Goal: Task Accomplishment & Management: Manage account settings

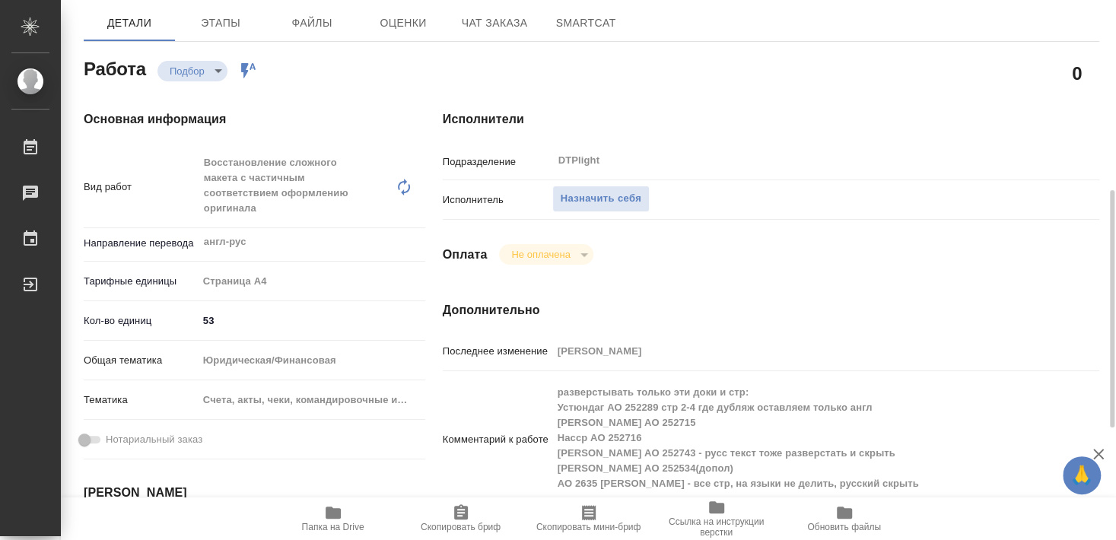
scroll to position [247, 0]
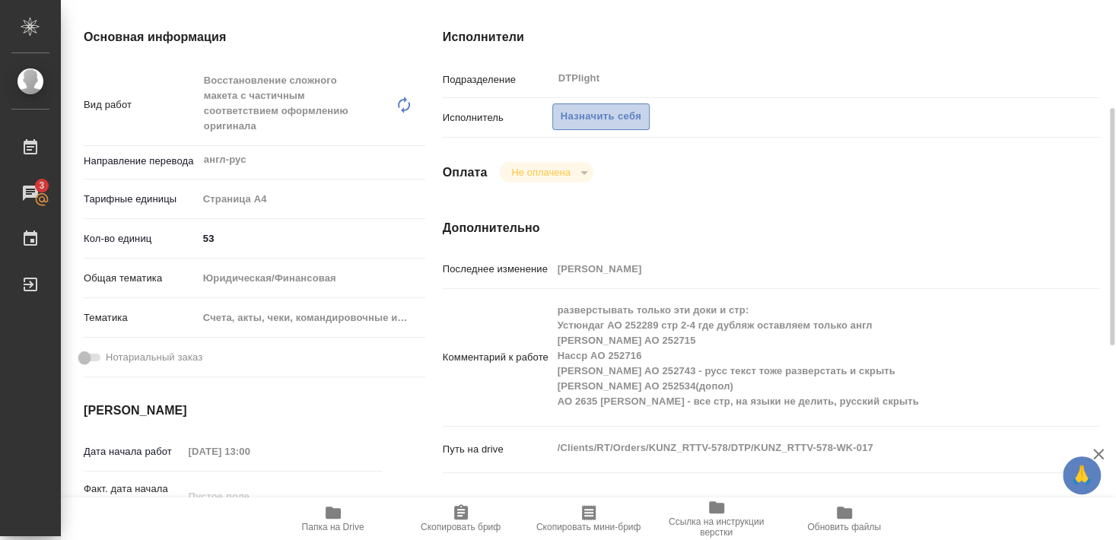
click at [611, 108] on span "Назначить себя" at bounding box center [601, 117] width 81 height 18
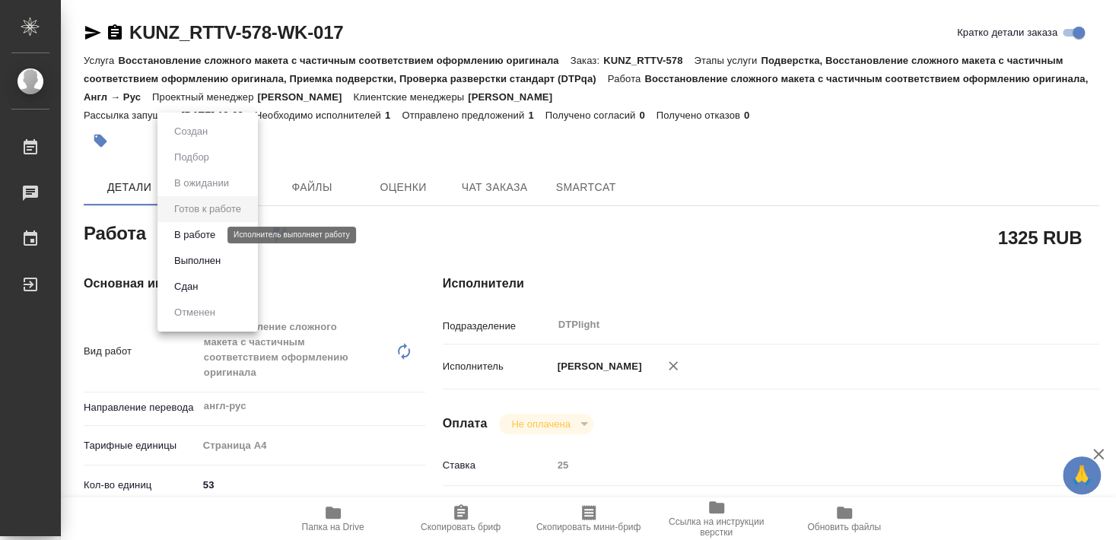
click at [200, 236] on button "В работе" at bounding box center [195, 235] width 50 height 17
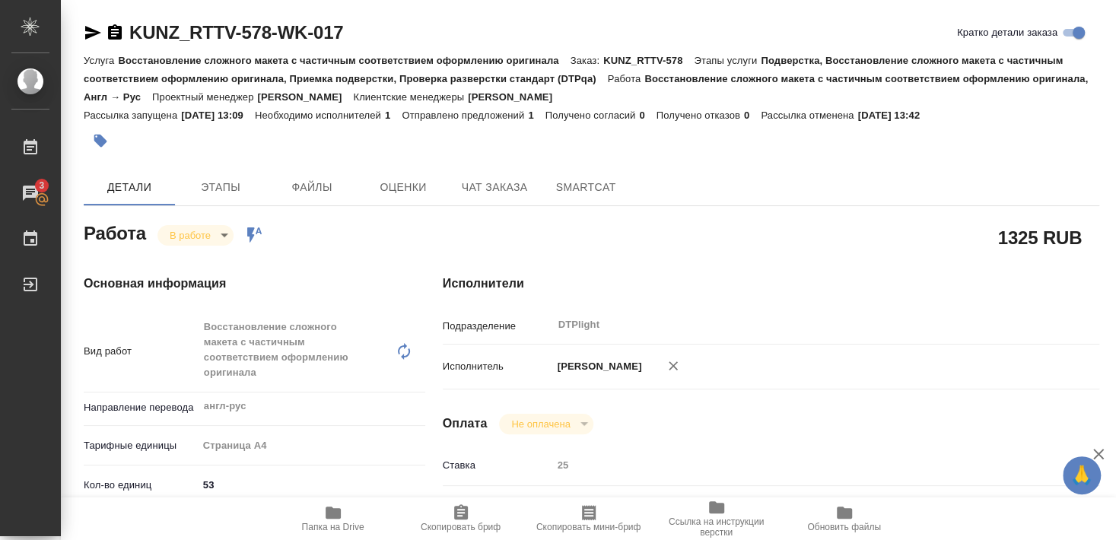
type textarea "x"
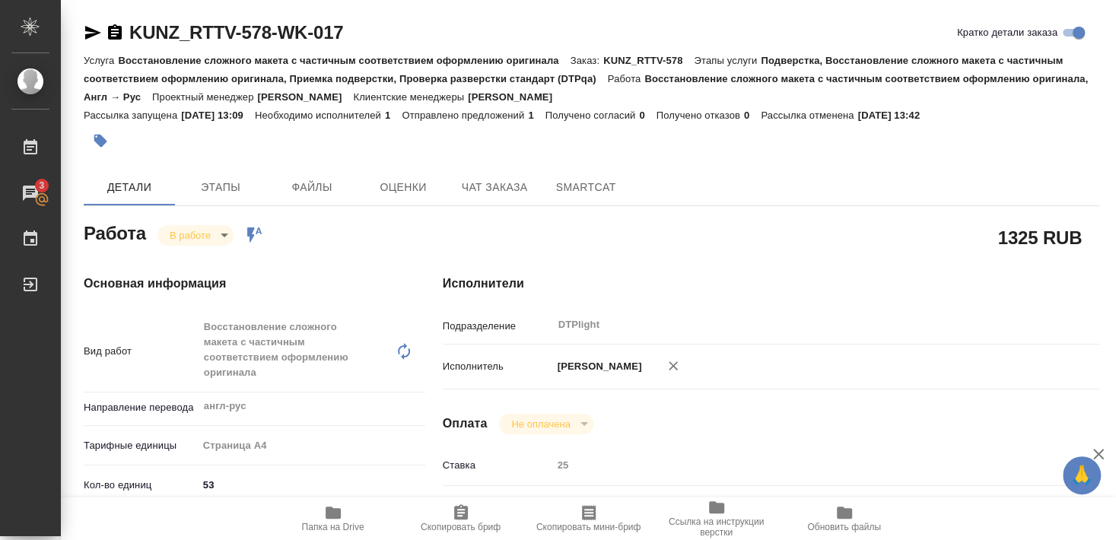
type textarea "x"
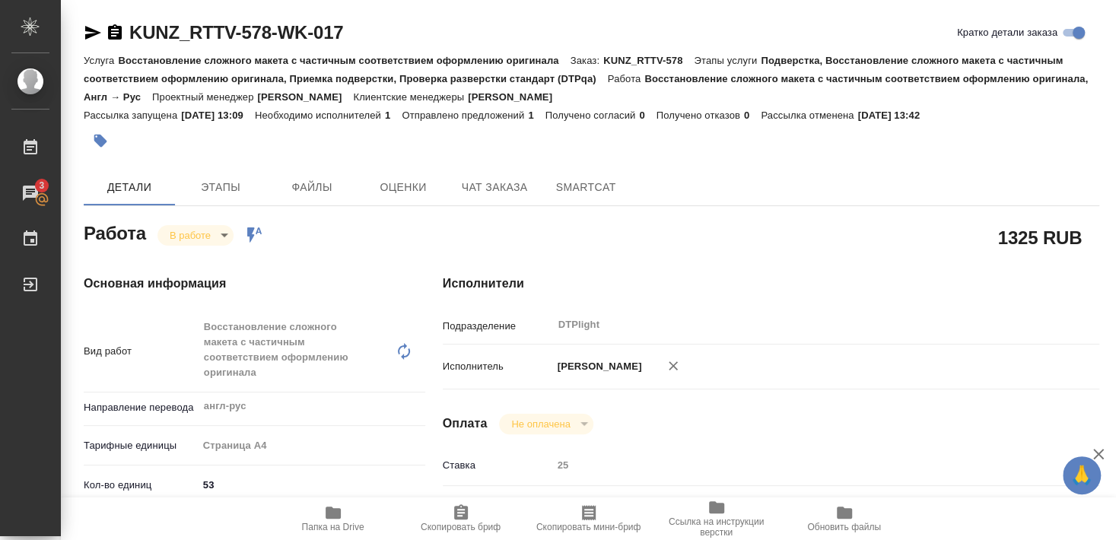
type textarea "x"
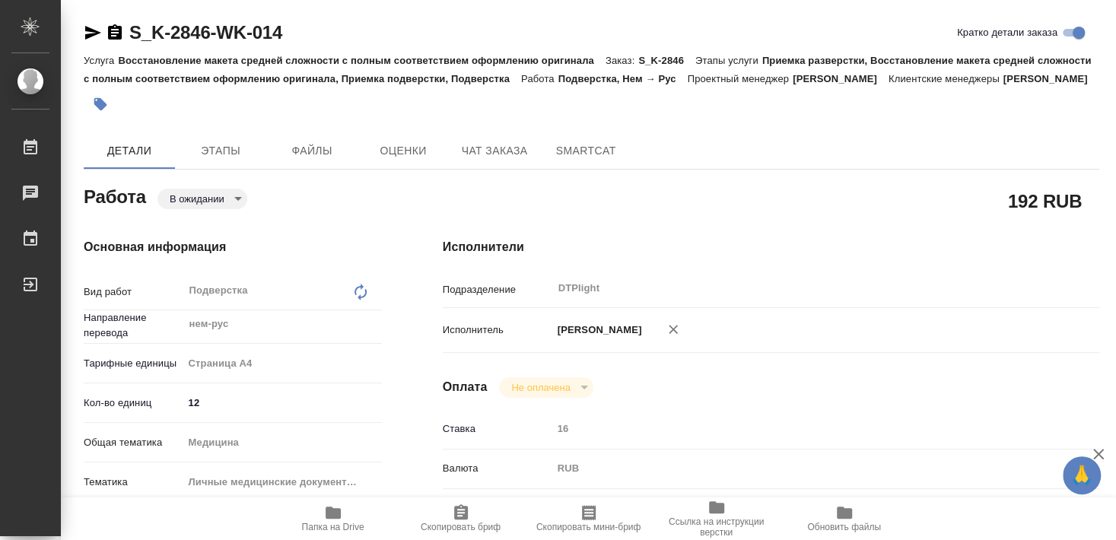
type textarea "x"
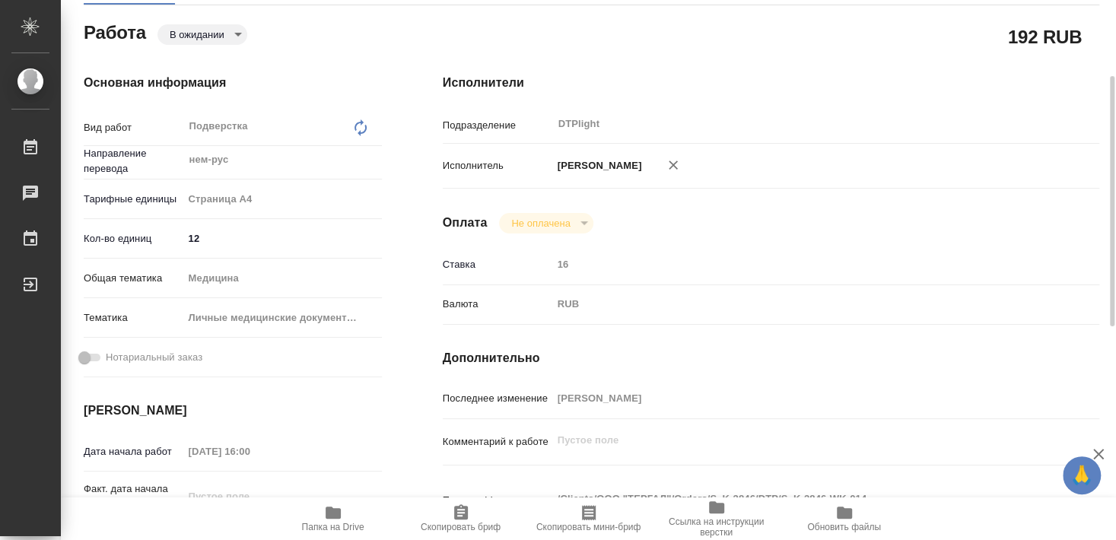
type textarea "x"
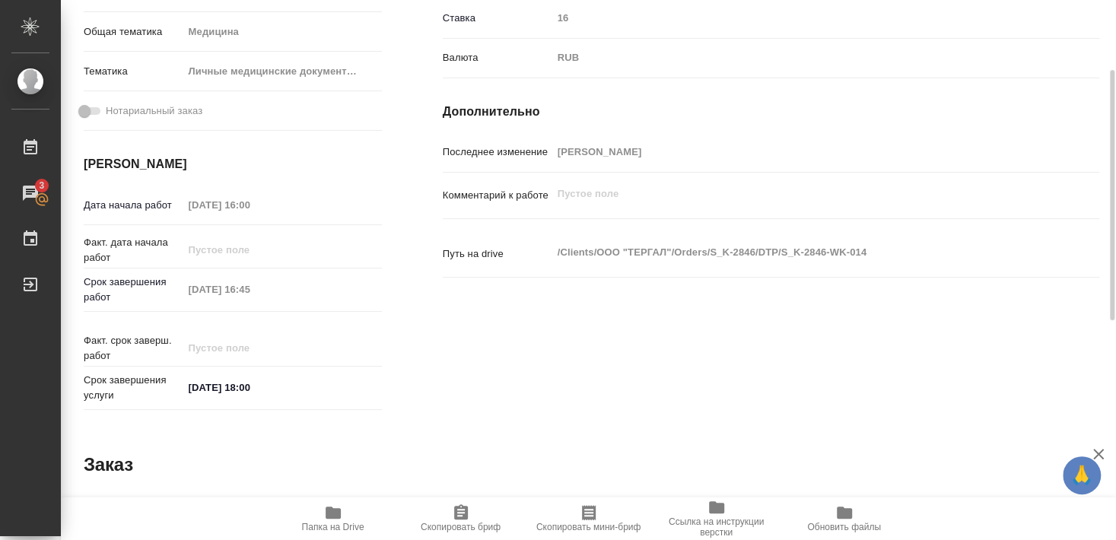
scroll to position [247, 0]
